Goal: Task Accomplishment & Management: Use online tool/utility

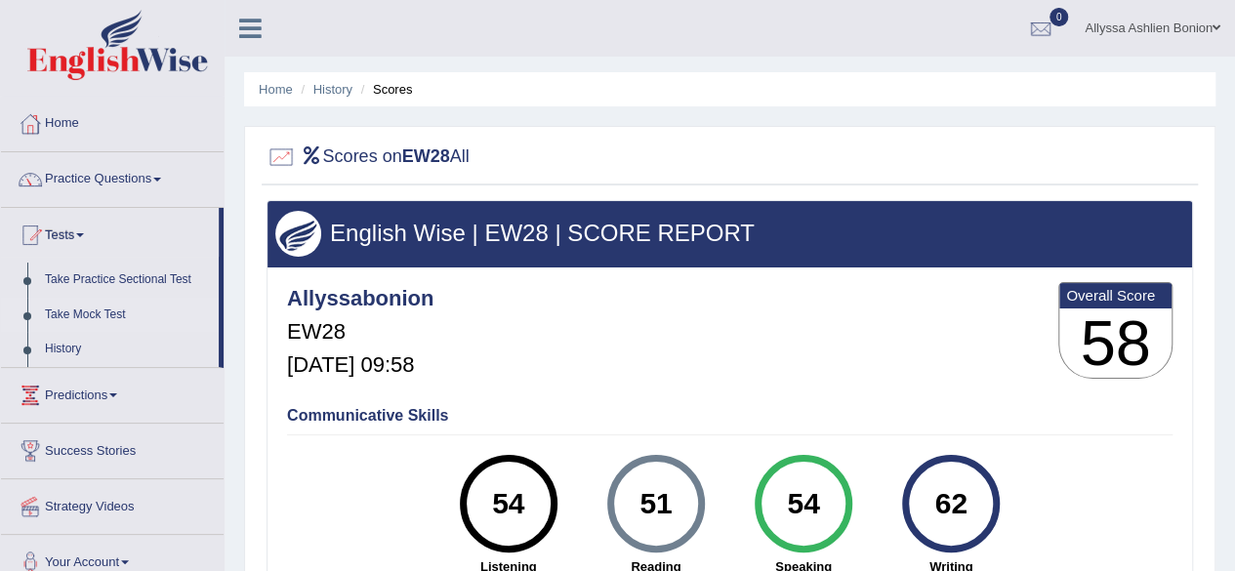
click at [85, 309] on link "Take Mock Test" at bounding box center [127, 315] width 183 height 35
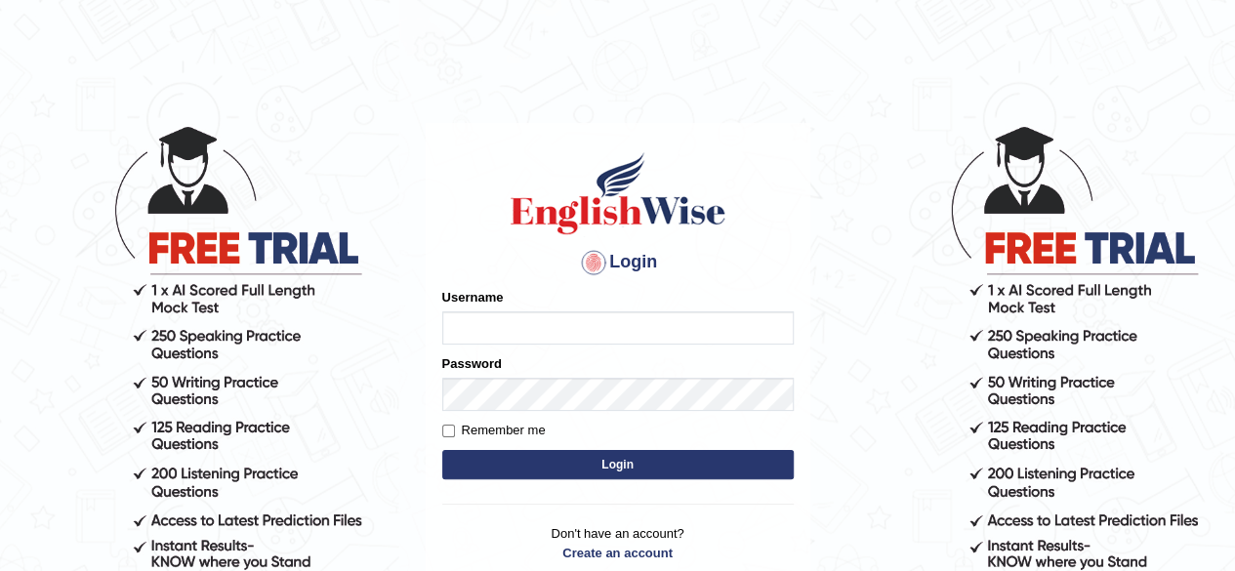
type input "allyssabonion"
click at [569, 469] on button "Login" at bounding box center [617, 464] width 351 height 29
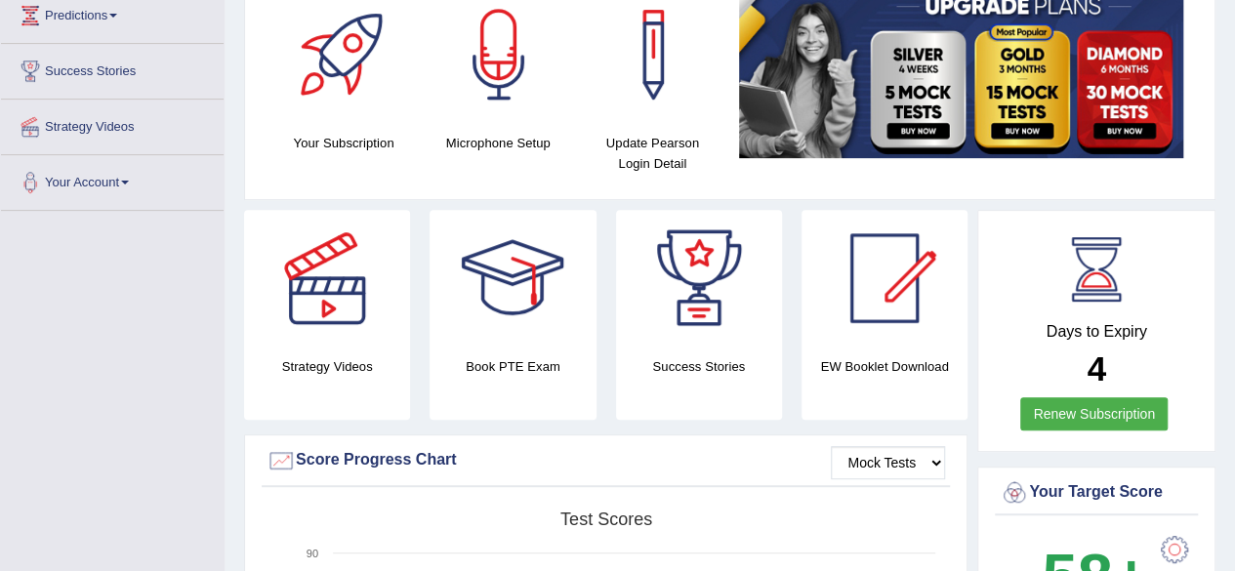
scroll to position [167, 0]
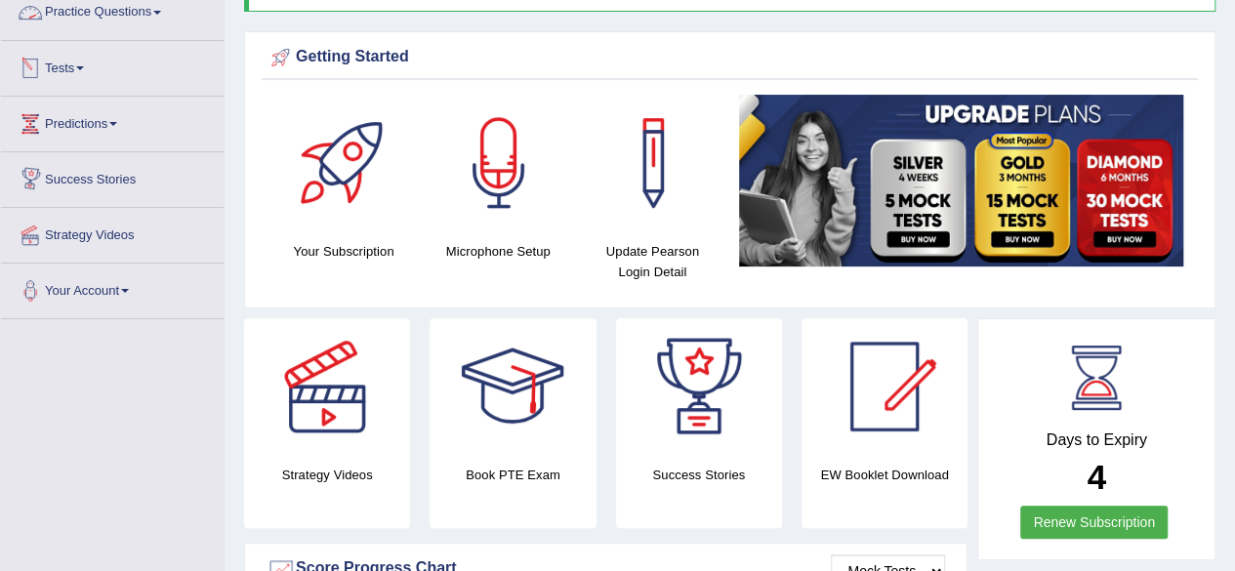
click at [93, 73] on link "Tests" at bounding box center [112, 65] width 223 height 49
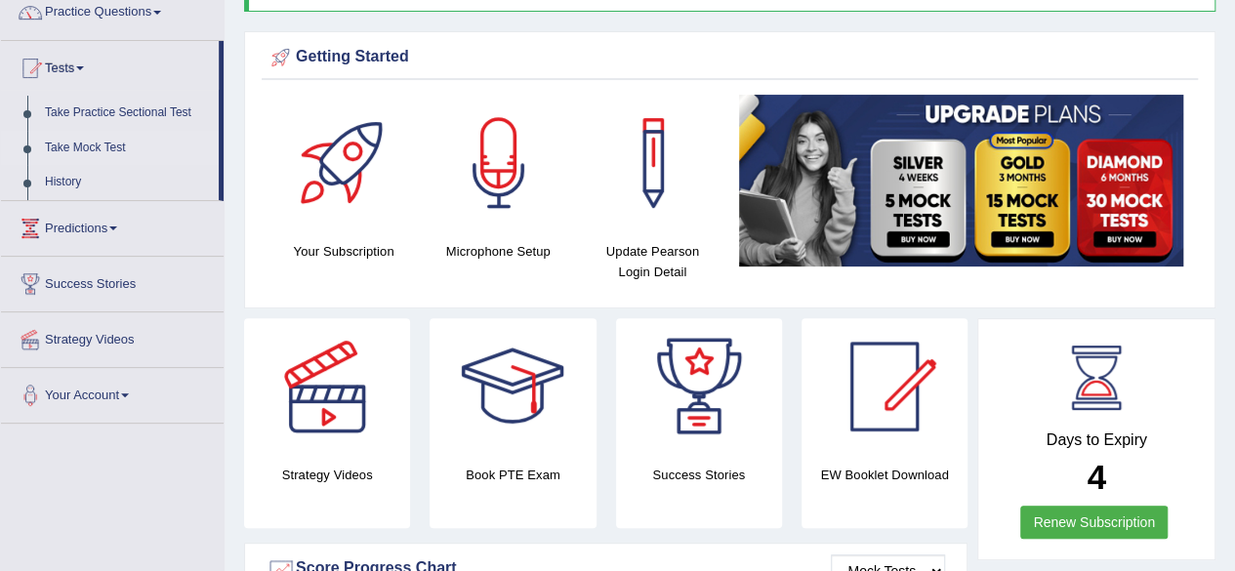
click at [94, 153] on link "Take Mock Test" at bounding box center [127, 148] width 183 height 35
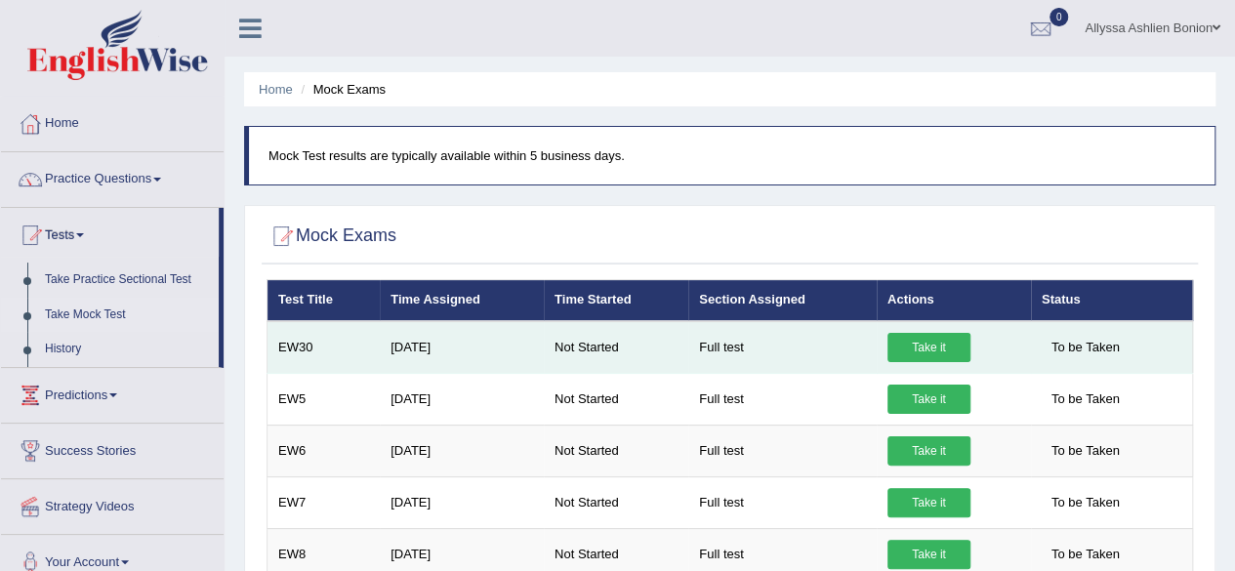
click at [912, 356] on link "Take it" at bounding box center [928, 347] width 83 height 29
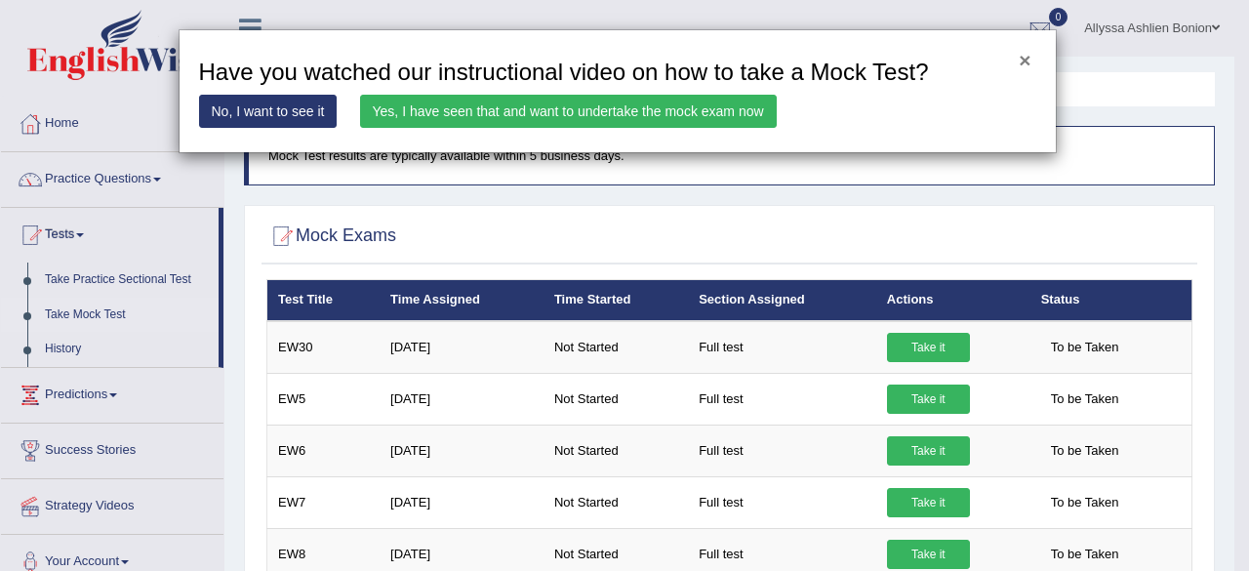
click at [1023, 60] on button "×" at bounding box center [1025, 60] width 12 height 20
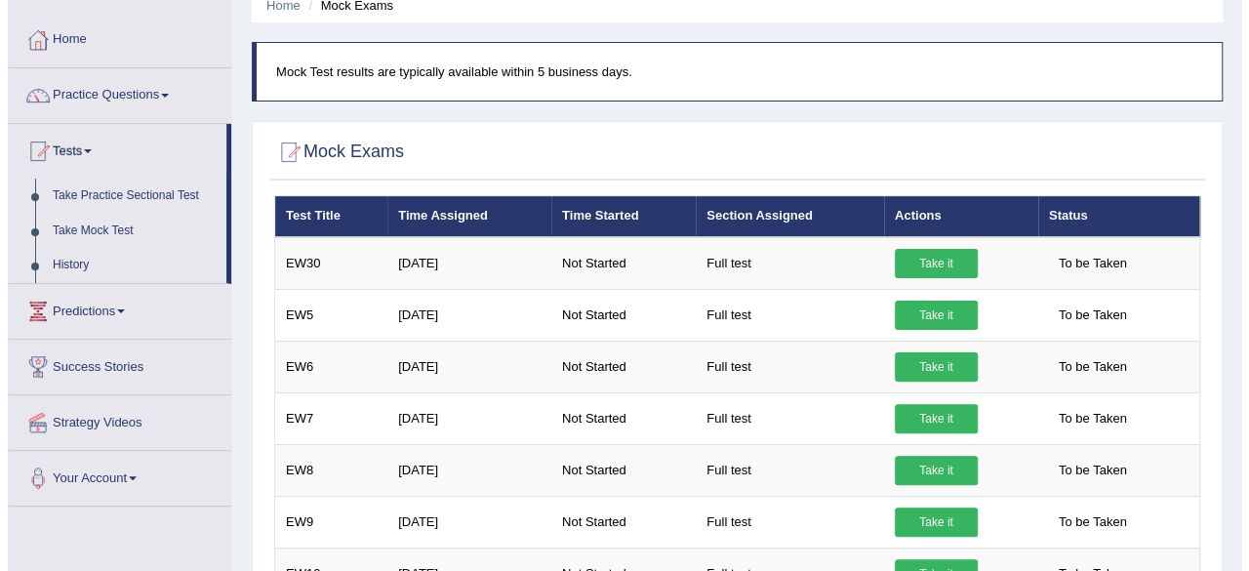
scroll to position [82, 0]
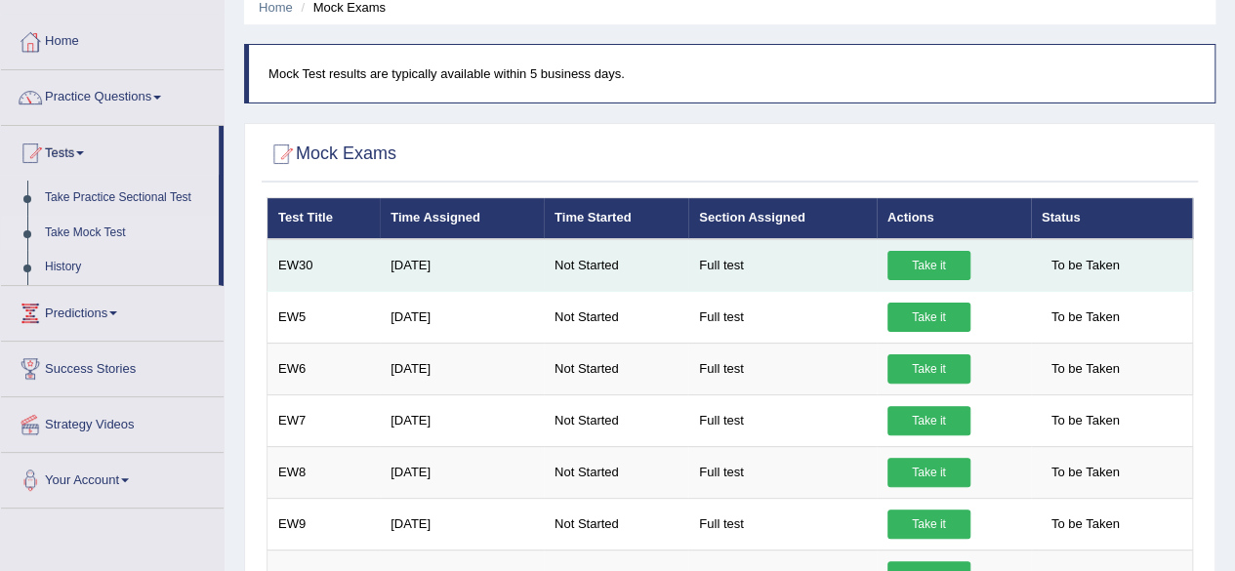
click at [920, 264] on link "Take it" at bounding box center [928, 265] width 83 height 29
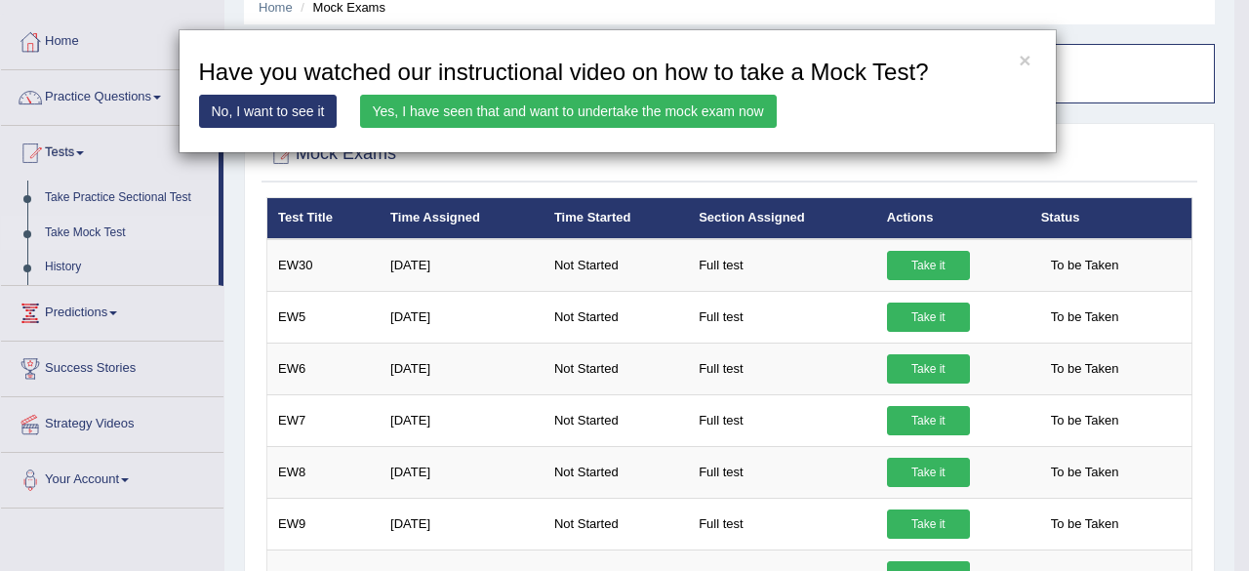
click at [642, 102] on link "Yes, I have seen that and want to undertake the mock exam now" at bounding box center [568, 111] width 417 height 33
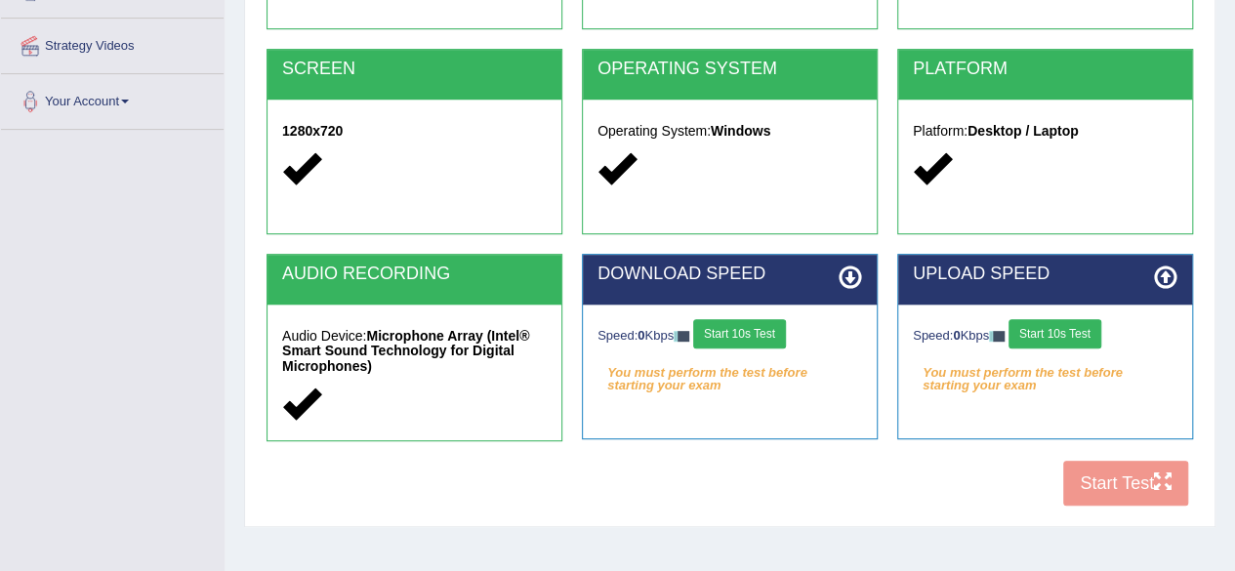
scroll to position [360, 0]
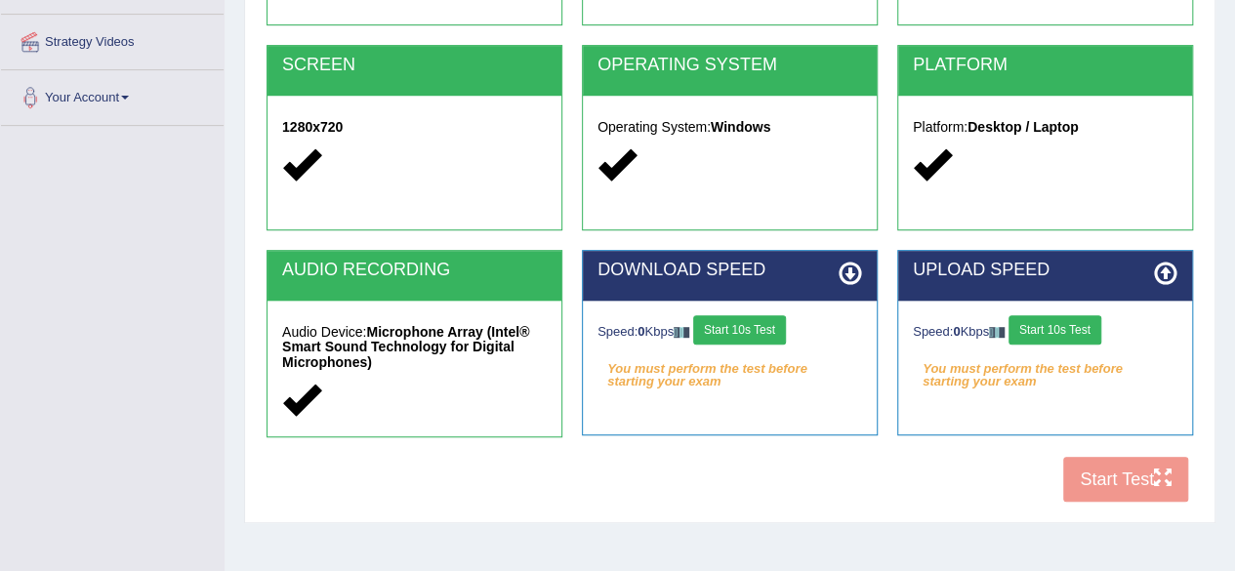
click at [745, 317] on button "Start 10s Test" at bounding box center [739, 329] width 93 height 29
click at [1056, 339] on button "Start 10s Test" at bounding box center [1054, 329] width 93 height 29
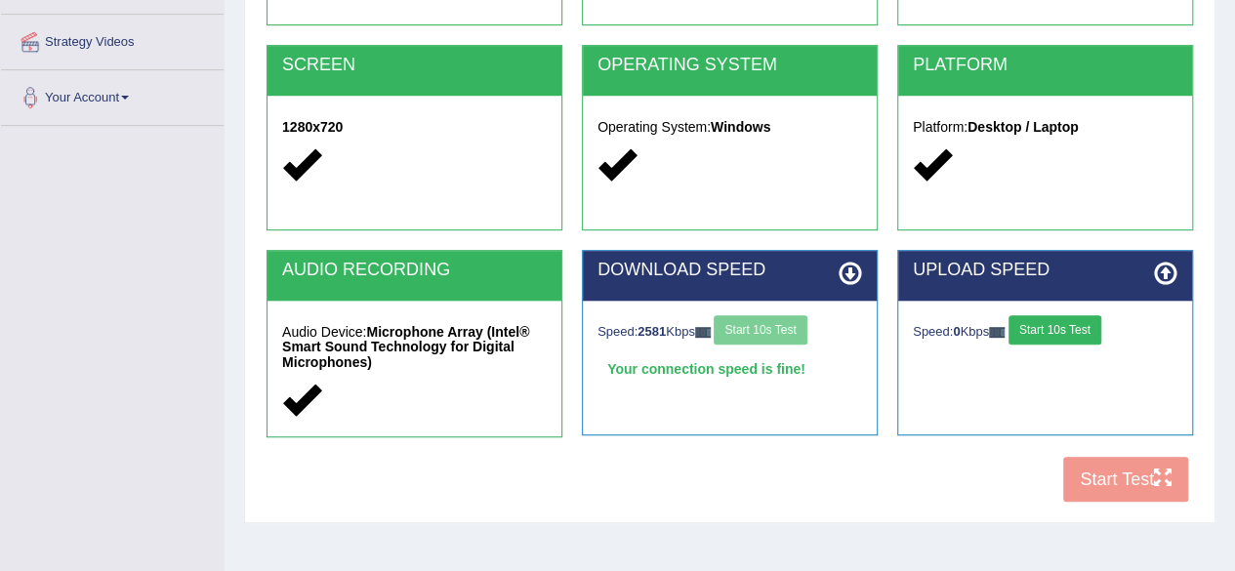
click at [1056, 339] on button "Start 10s Test" at bounding box center [1054, 329] width 93 height 29
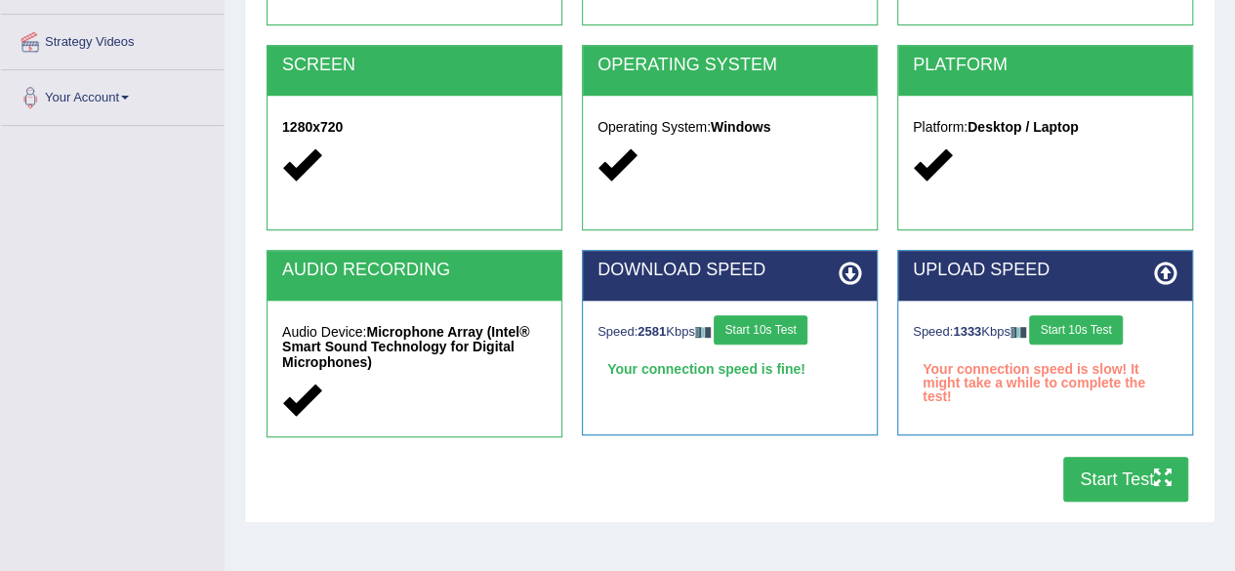
click at [1096, 485] on button "Start Test" at bounding box center [1125, 479] width 125 height 45
